Goal: Communication & Community: Ask a question

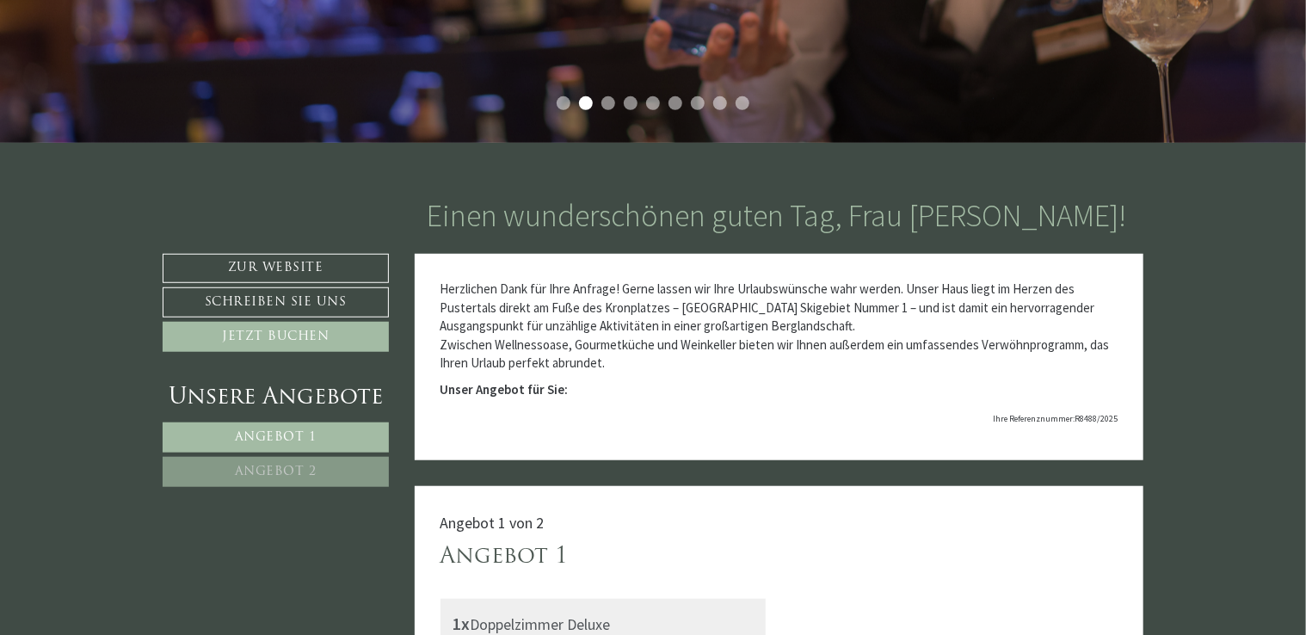
scroll to position [516, 0]
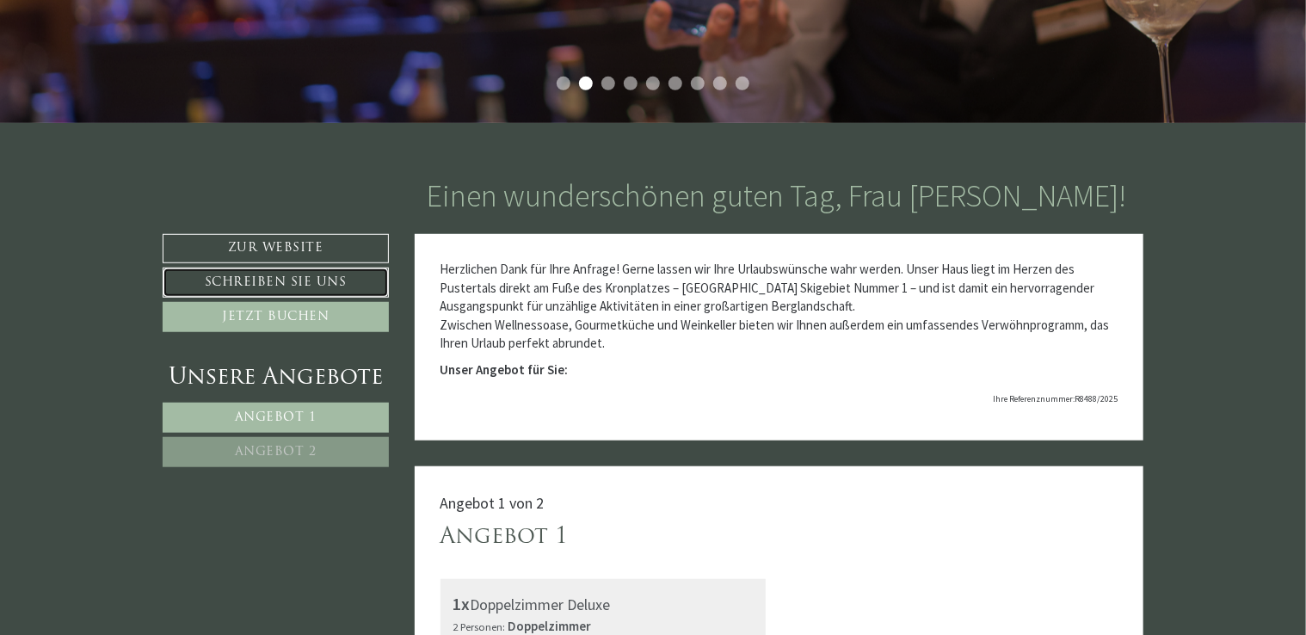
click at [334, 273] on link "Schreiben Sie uns" at bounding box center [276, 282] width 226 height 30
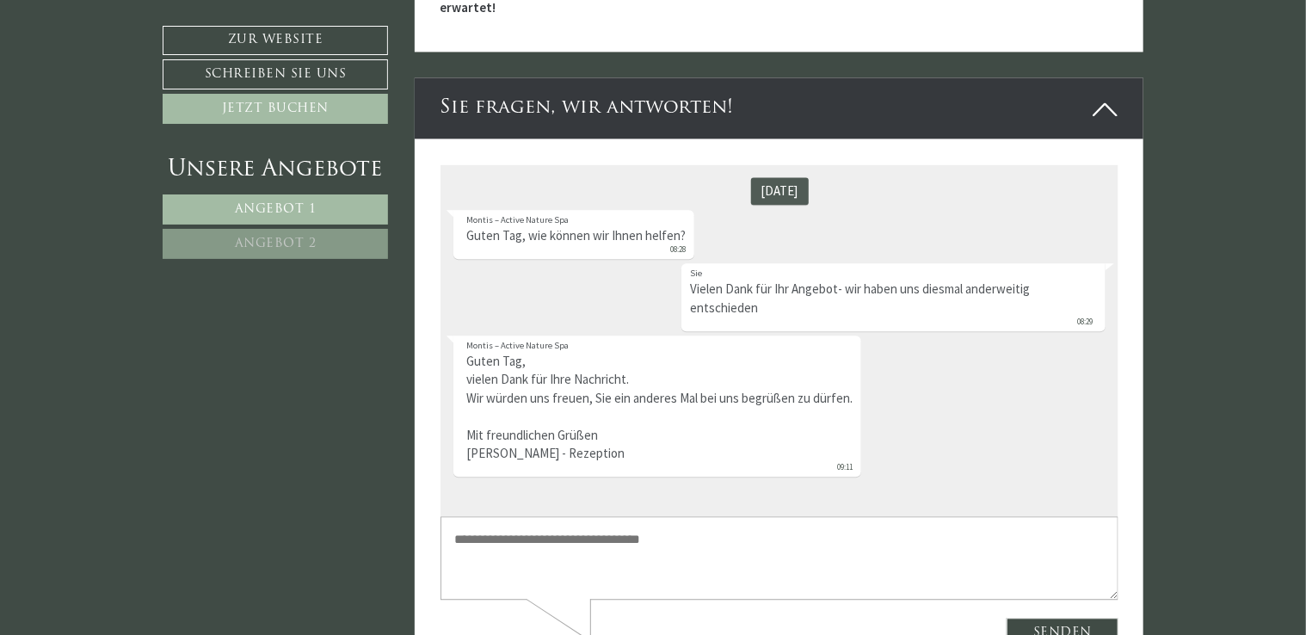
scroll to position [5222, 0]
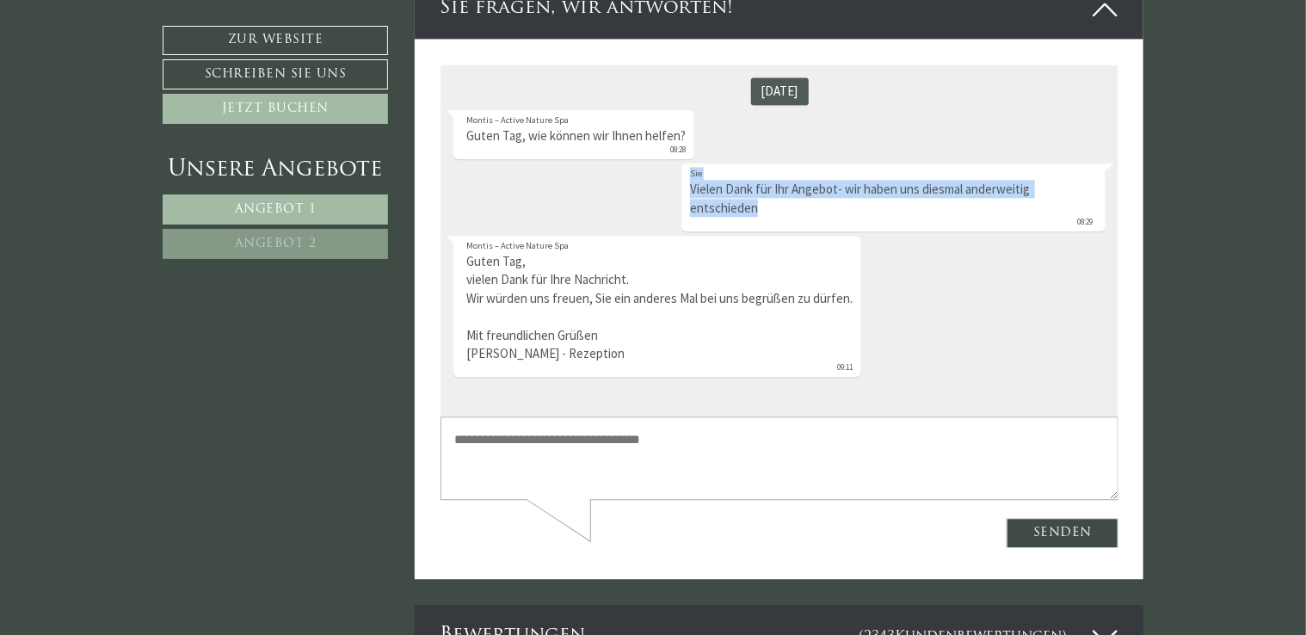
drag, startPoint x: 754, startPoint y: 211, endPoint x: 685, endPoint y: 174, distance: 78.1
click at [685, 174] on div "Sie Vielen Dank für Ihr Angebot- wir haben uns diesmal anderweitig entschieden …" at bounding box center [892, 197] width 424 height 68
drag, startPoint x: 685, startPoint y: 174, endPoint x: 727, endPoint y: 197, distance: 47.4
click at [727, 197] on div "Sie Vielen Dank für Ihr Angebot- wir haben uns diesmal anderweitig entschieden …" at bounding box center [892, 197] width 424 height 68
click at [753, 206] on div "Sie Vielen Dank für Ihr Angebot- wir haben uns diesmal anderweitig entschieden …" at bounding box center [892, 197] width 424 height 68
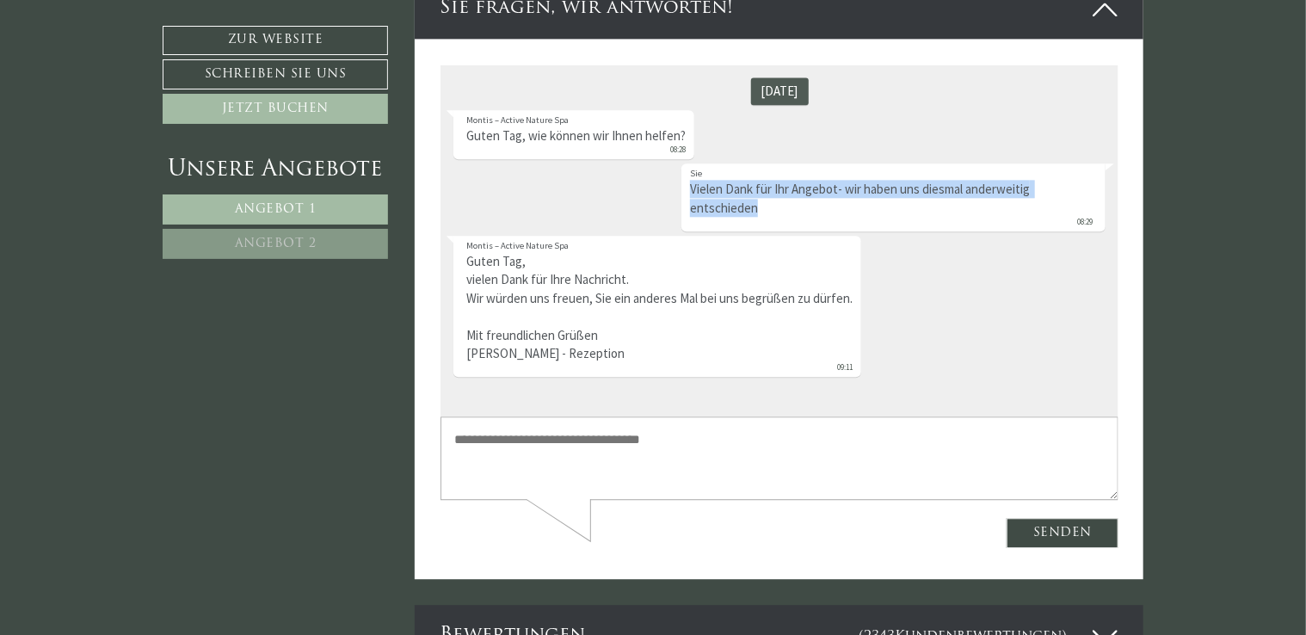
drag, startPoint x: 740, startPoint y: 205, endPoint x: 684, endPoint y: 183, distance: 59.9
click at [684, 183] on div "Sie Vielen Dank für Ihr Angebot- wir haben uns diesmal anderweitig entschieden …" at bounding box center [892, 197] width 424 height 68
drag, startPoint x: 684, startPoint y: 183, endPoint x: 728, endPoint y: 201, distance: 48.2
copy div "Vielen Dank für Ihr Angebot- wir haben uns diesmal anderweitig entschieden"
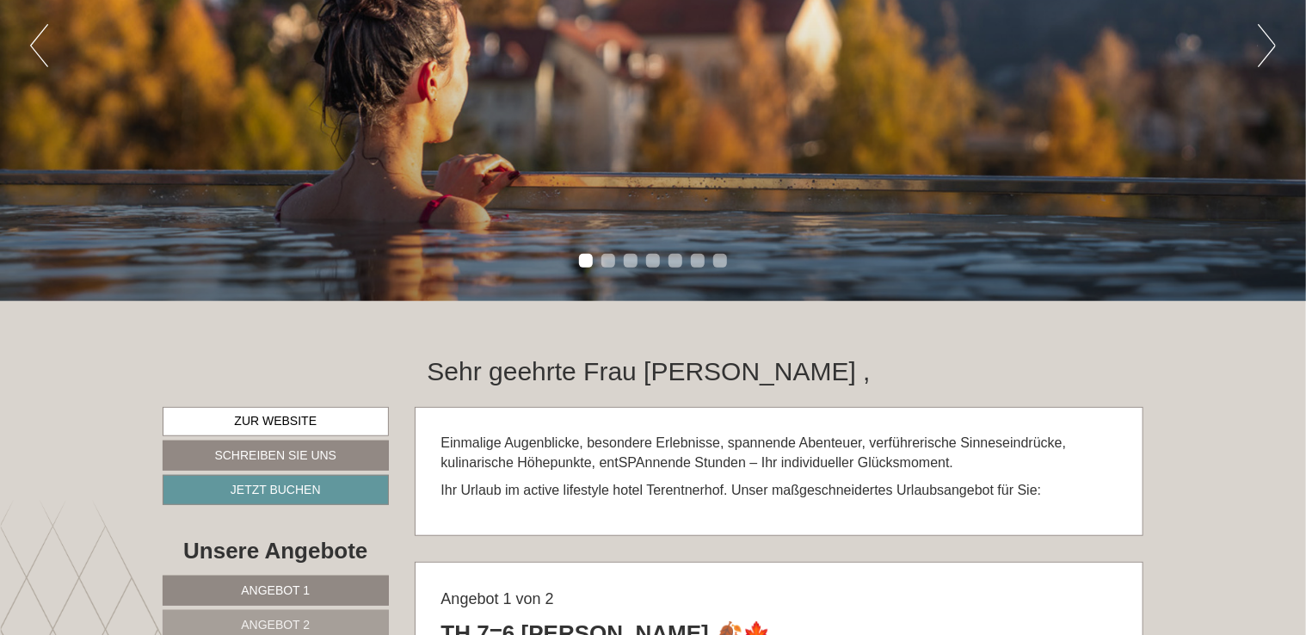
scroll to position [516, 0]
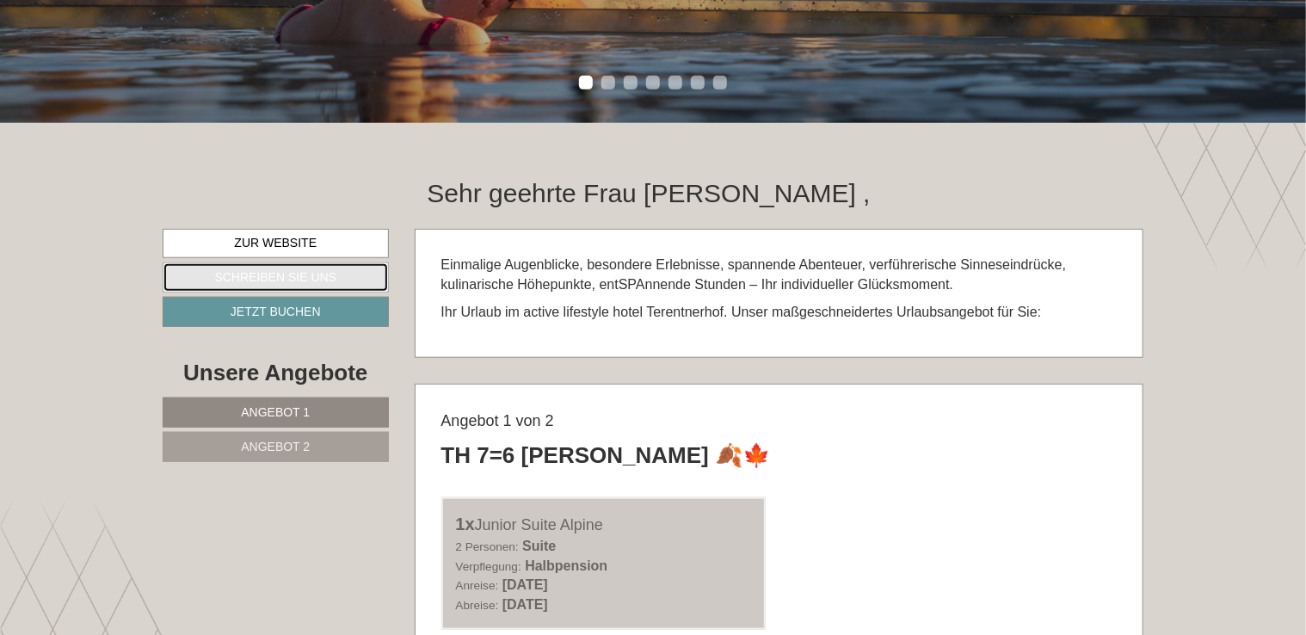
click at [324, 280] on link "Schreiben Sie uns" at bounding box center [276, 277] width 226 height 30
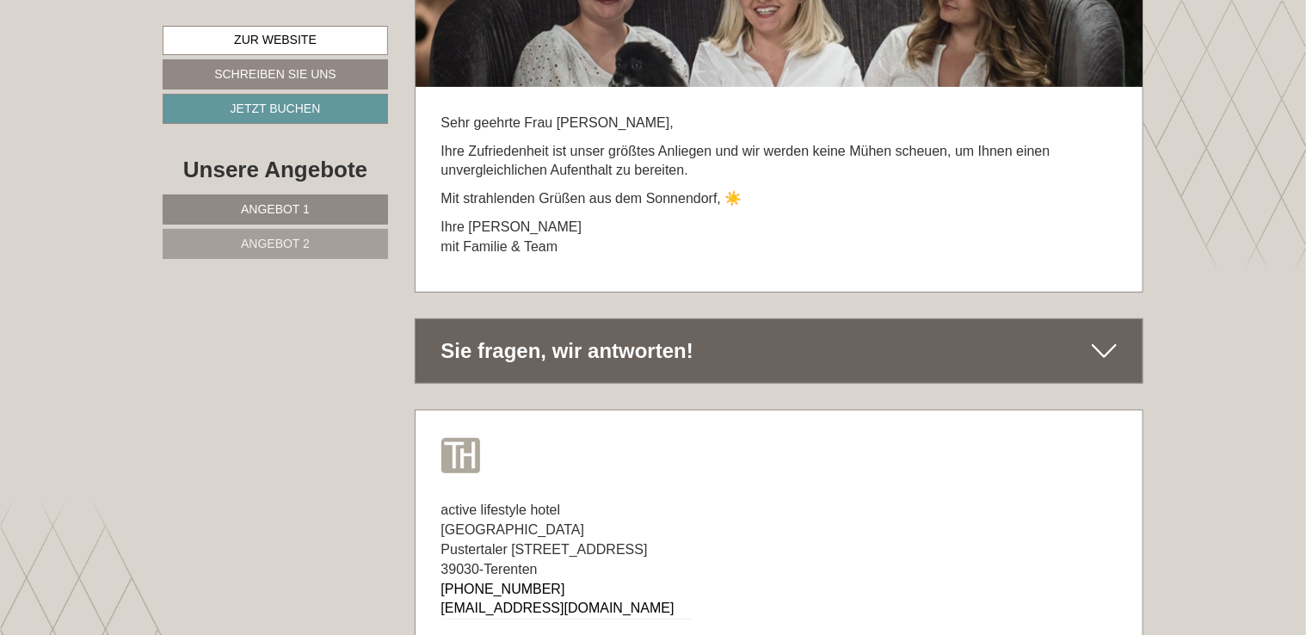
scroll to position [9813, 0]
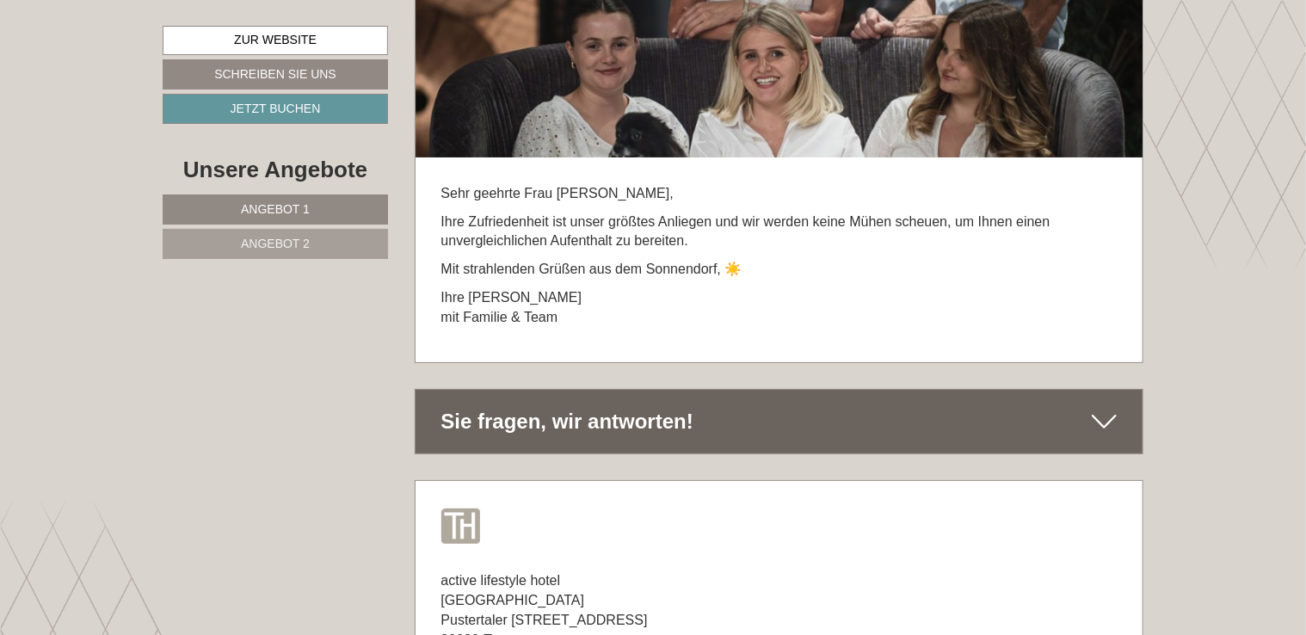
click at [1109, 407] on icon at bounding box center [1103, 421] width 25 height 29
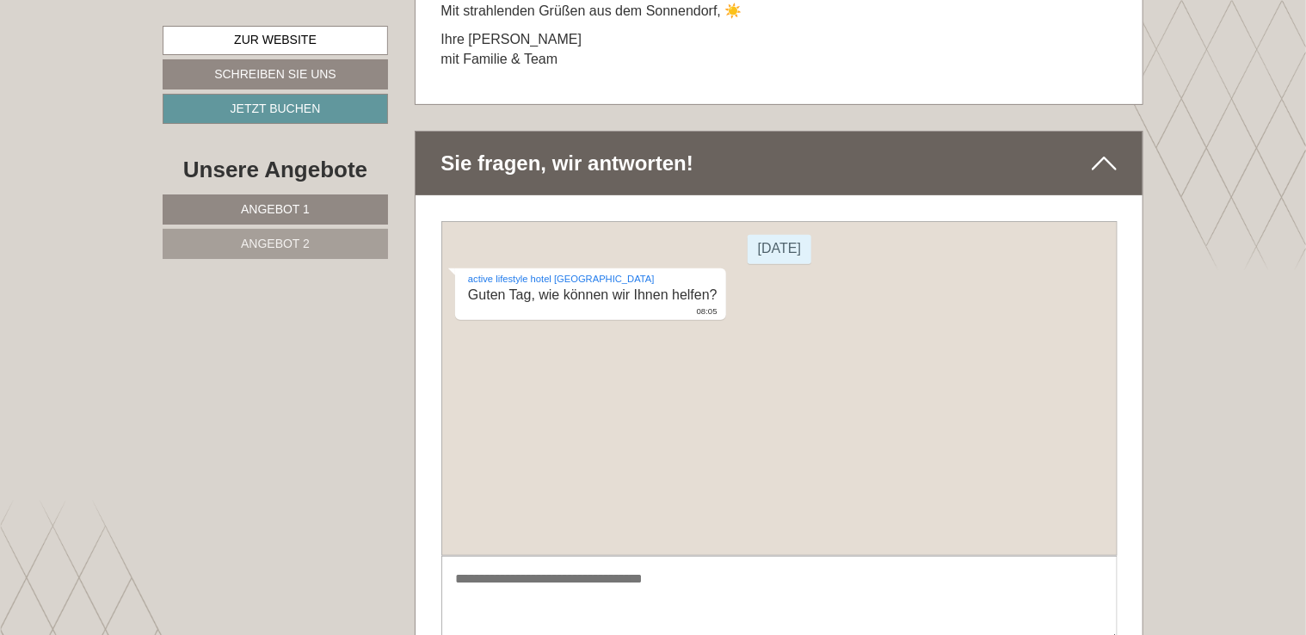
scroll to position [10243, 0]
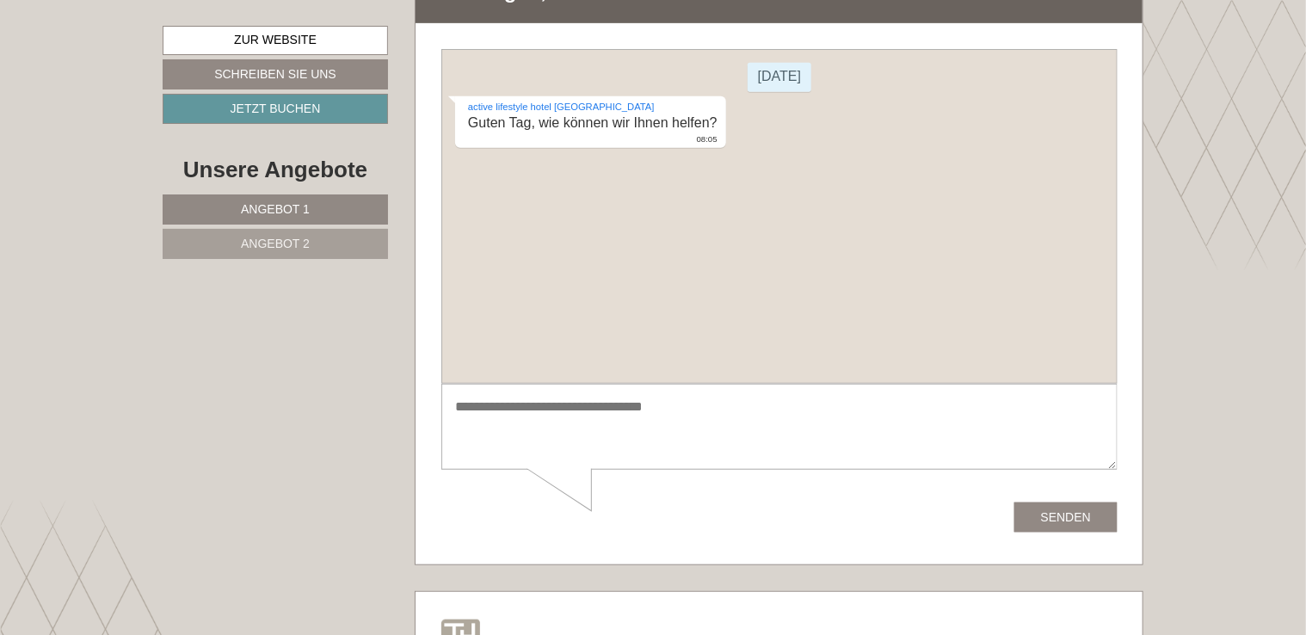
click at [550, 420] on textarea at bounding box center [778, 427] width 676 height 87
paste textarea "**********"
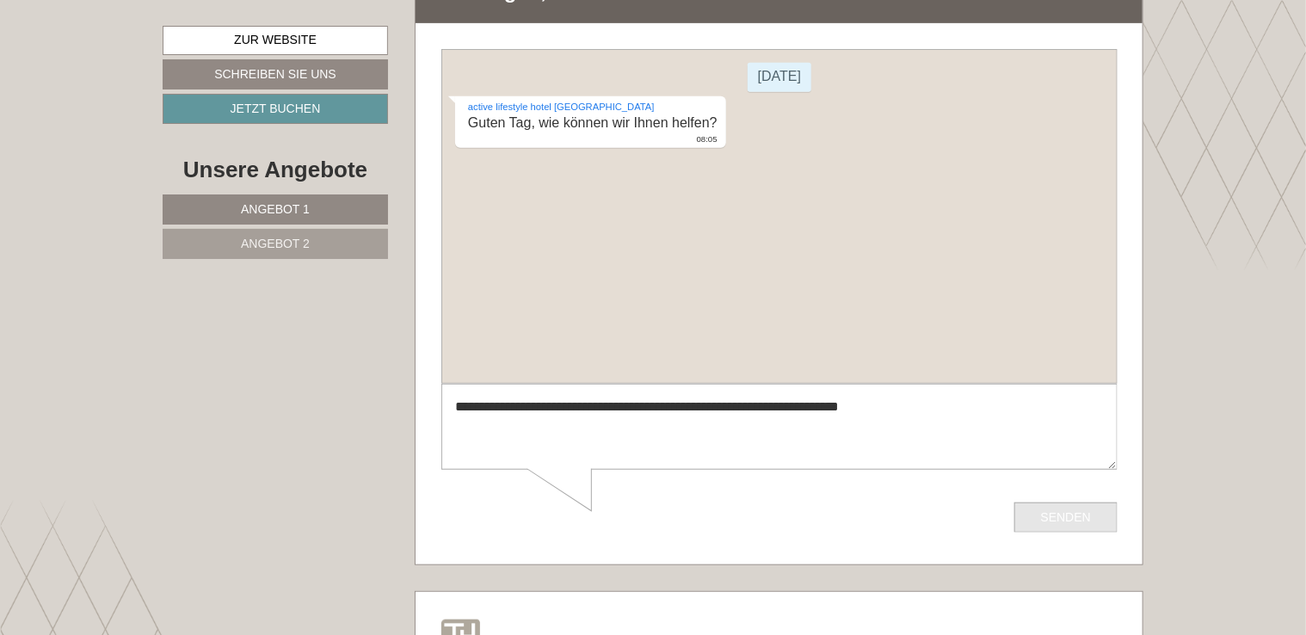
type textarea "**********"
click at [1053, 518] on button "Senden" at bounding box center [1064, 517] width 103 height 30
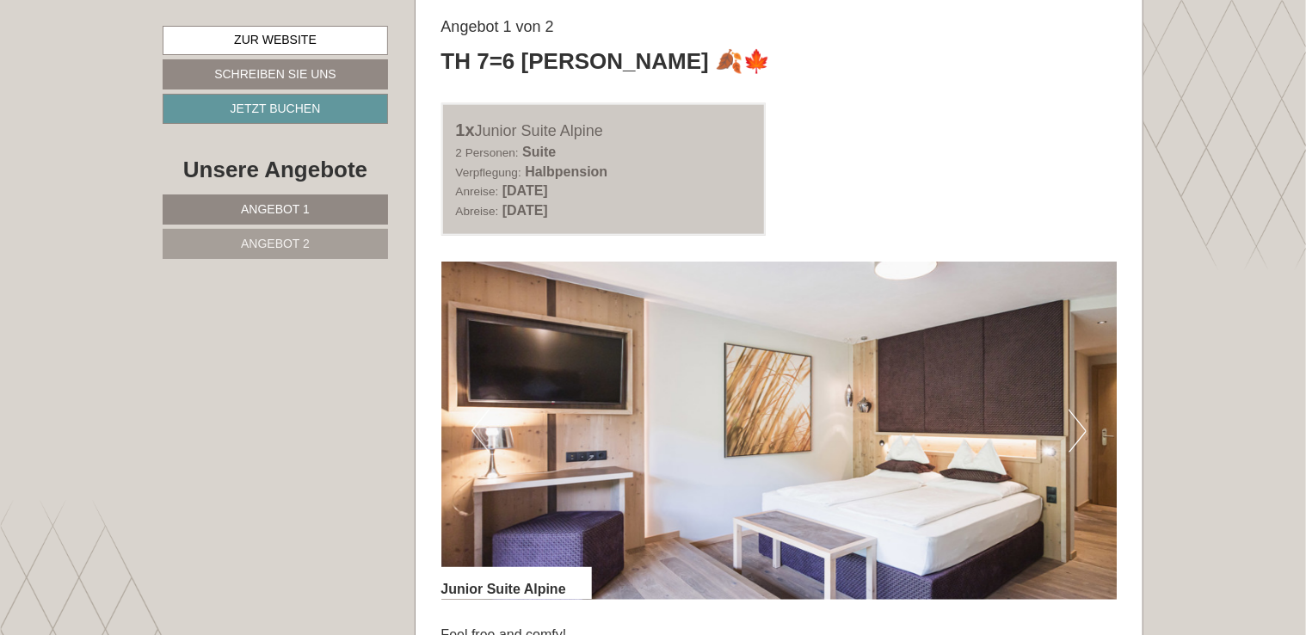
scroll to position [946, 0]
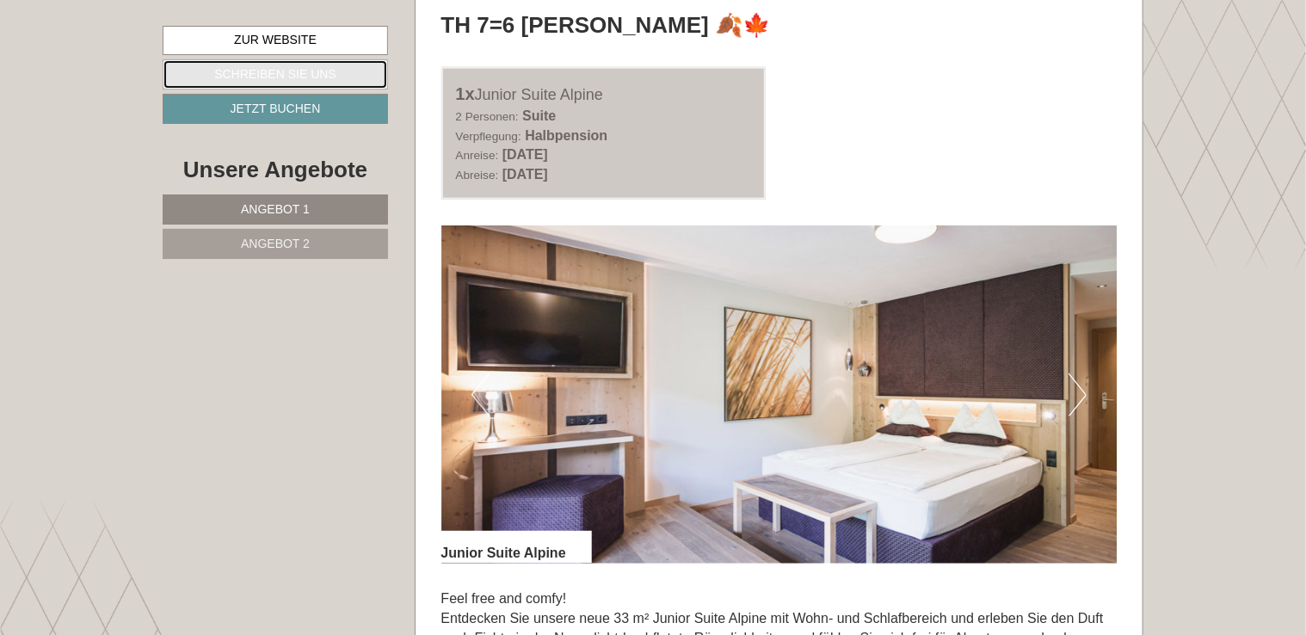
click at [341, 80] on link "Schreiben Sie uns" at bounding box center [275, 74] width 225 height 30
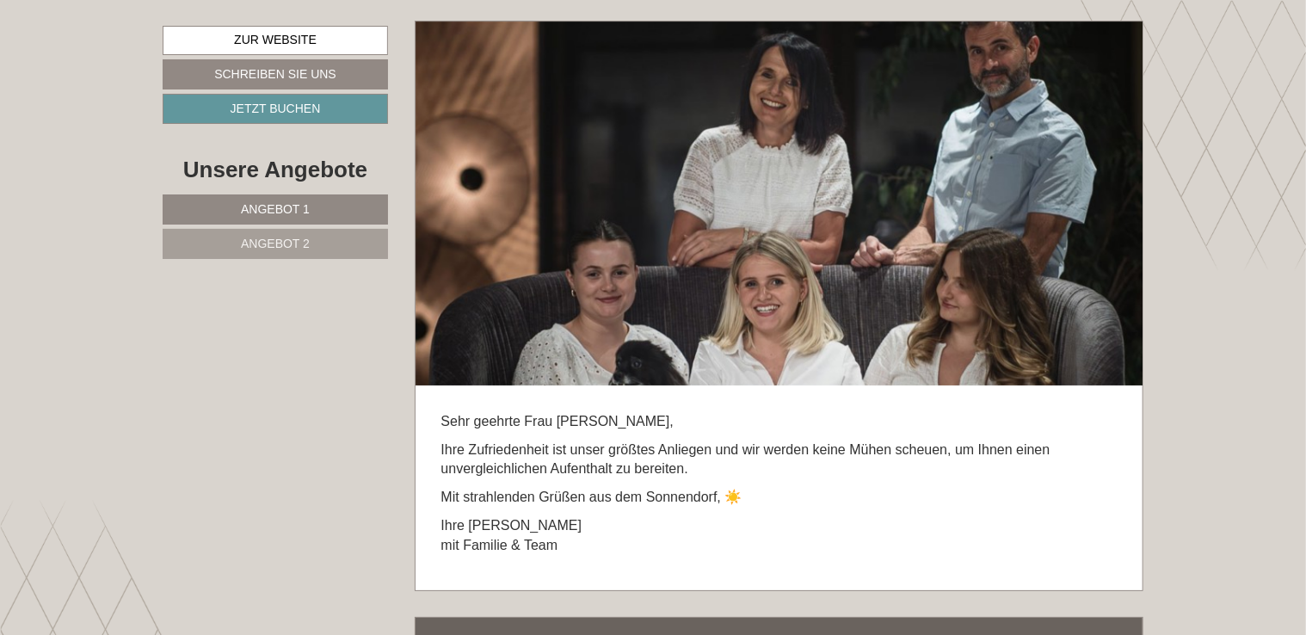
scroll to position [9757, 0]
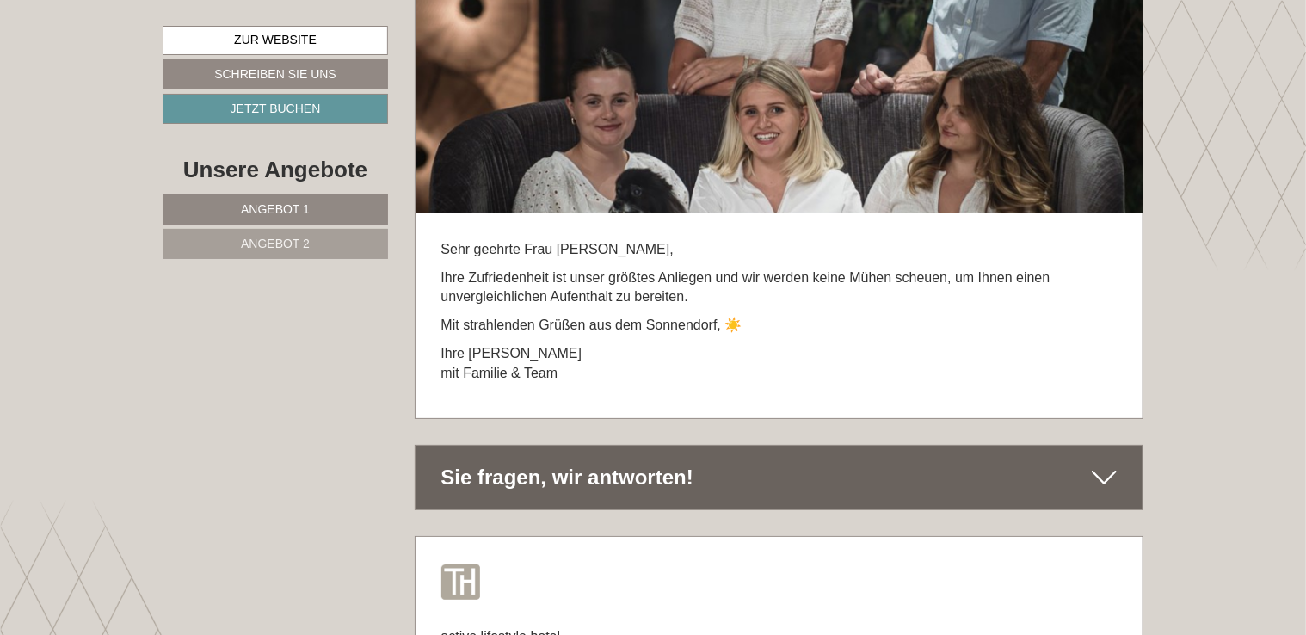
click at [770, 445] on div "Sie fragen, wir antworten!" at bounding box center [779, 477] width 728 height 64
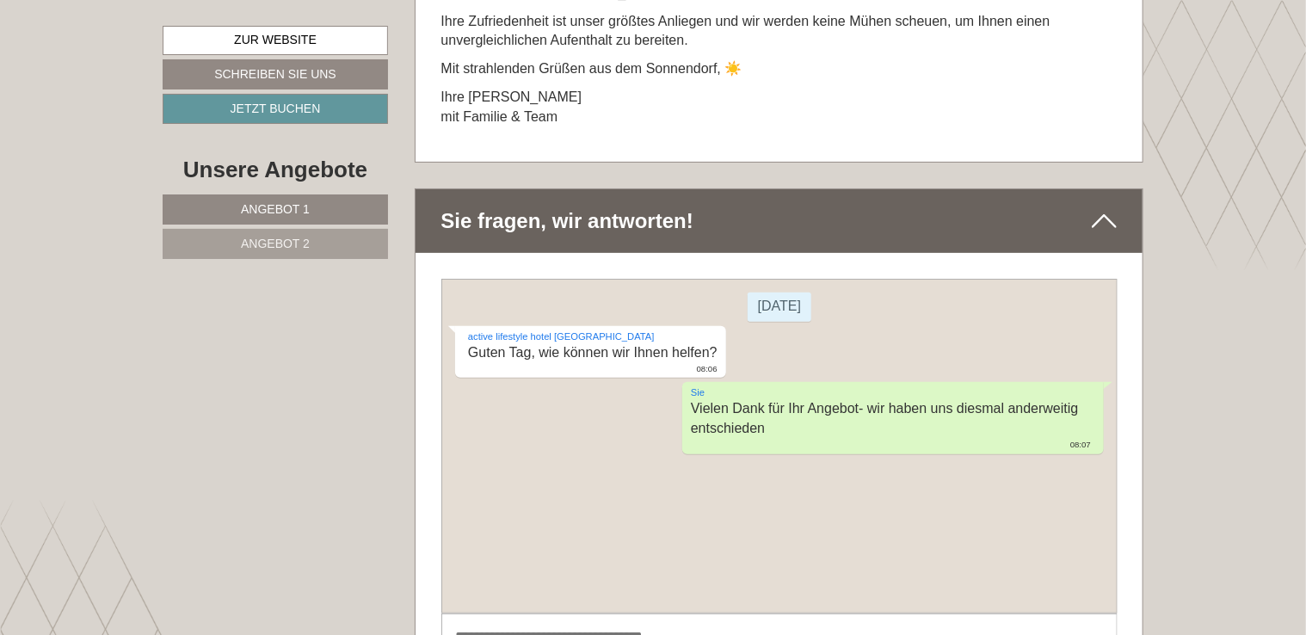
scroll to position [10015, 0]
